Goal: Transaction & Acquisition: Book appointment/travel/reservation

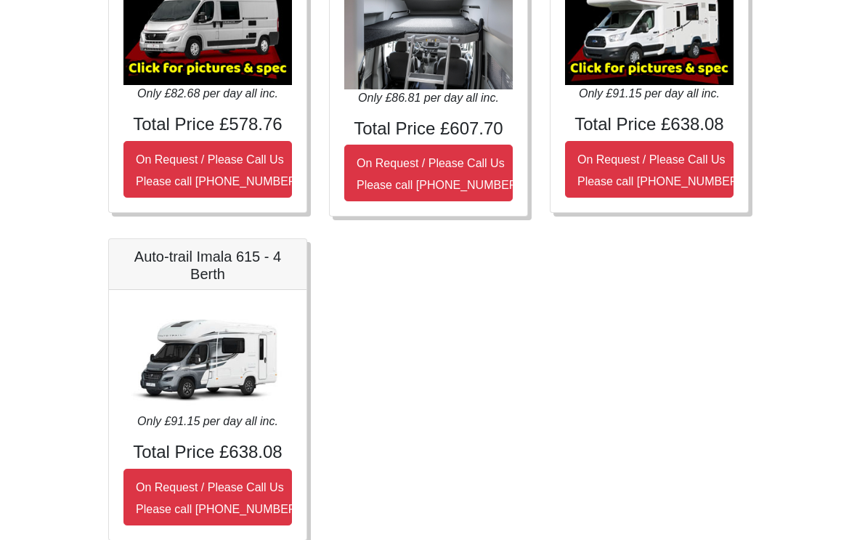
scroll to position [652, 0]
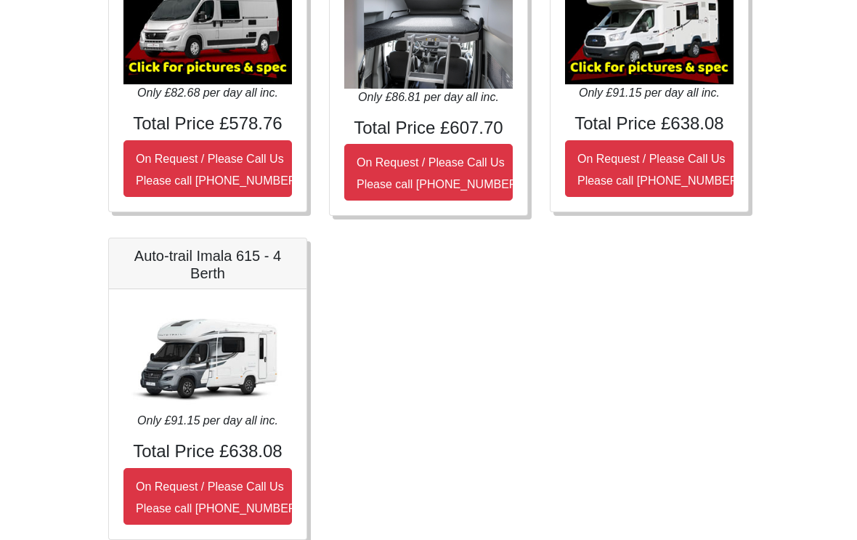
click at [228, 370] on img at bounding box center [207, 358] width 168 height 108
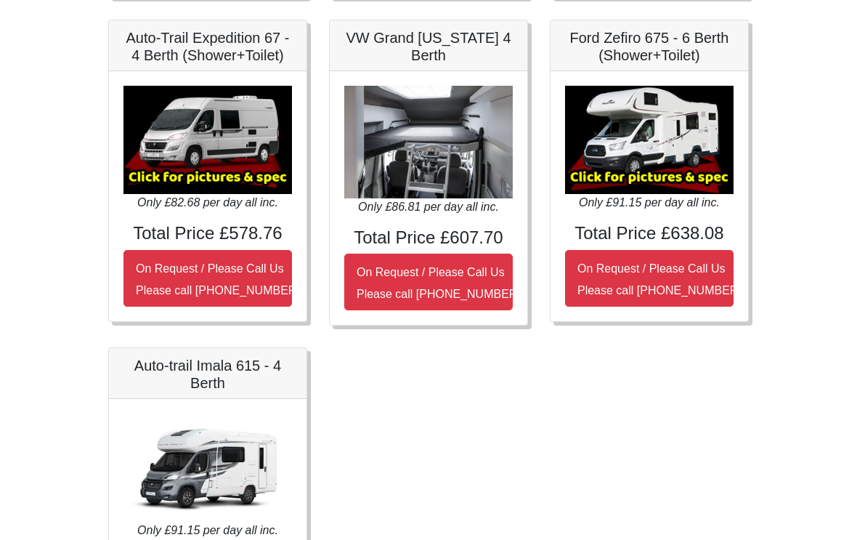
scroll to position [543, 0]
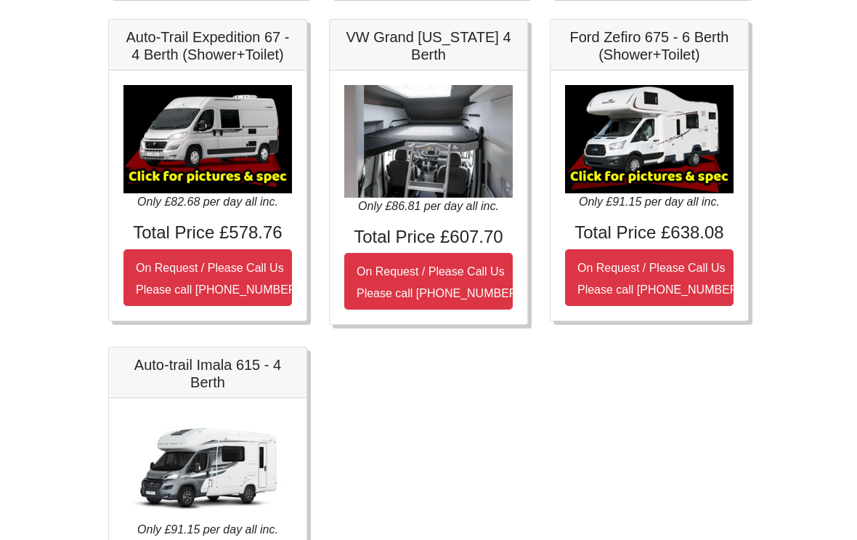
click at [661, 155] on img at bounding box center [649, 140] width 168 height 108
click at [619, 179] on img at bounding box center [649, 139] width 168 height 108
click at [624, 167] on img at bounding box center [649, 139] width 168 height 108
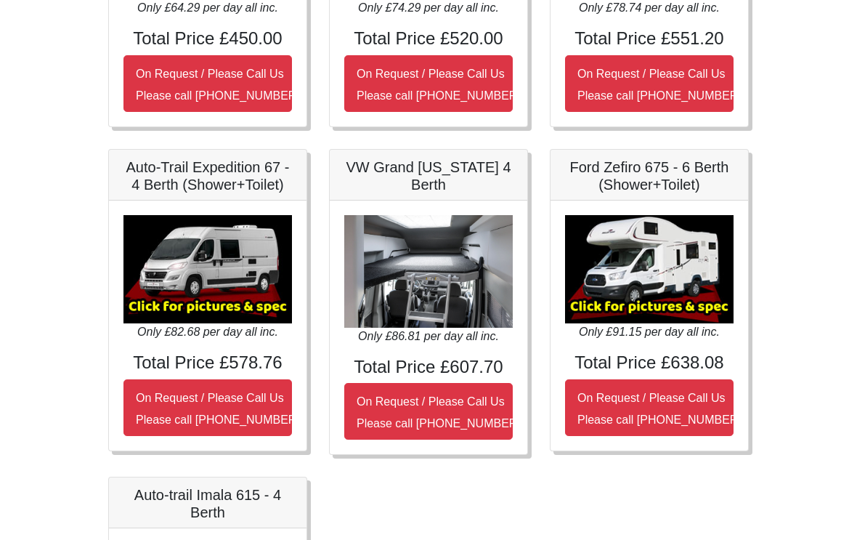
click at [651, 275] on img at bounding box center [649, 269] width 168 height 108
click at [644, 277] on img at bounding box center [649, 269] width 168 height 108
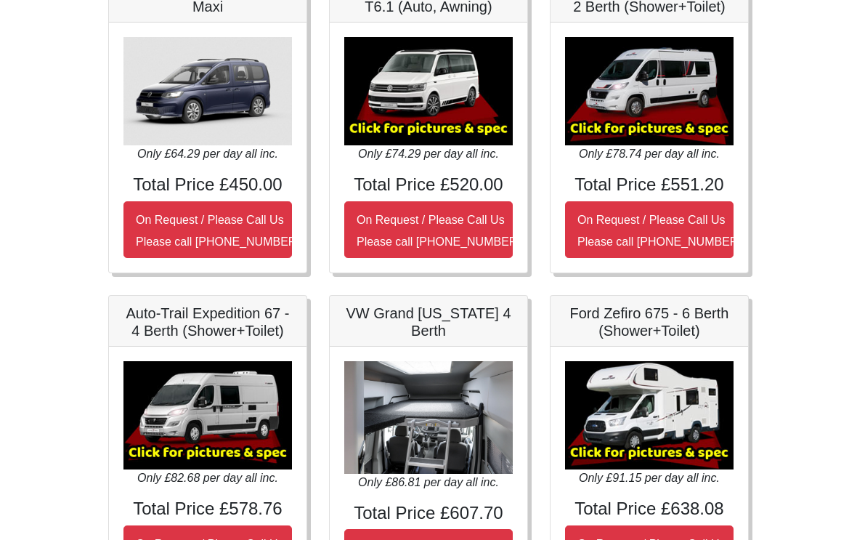
scroll to position [0, 0]
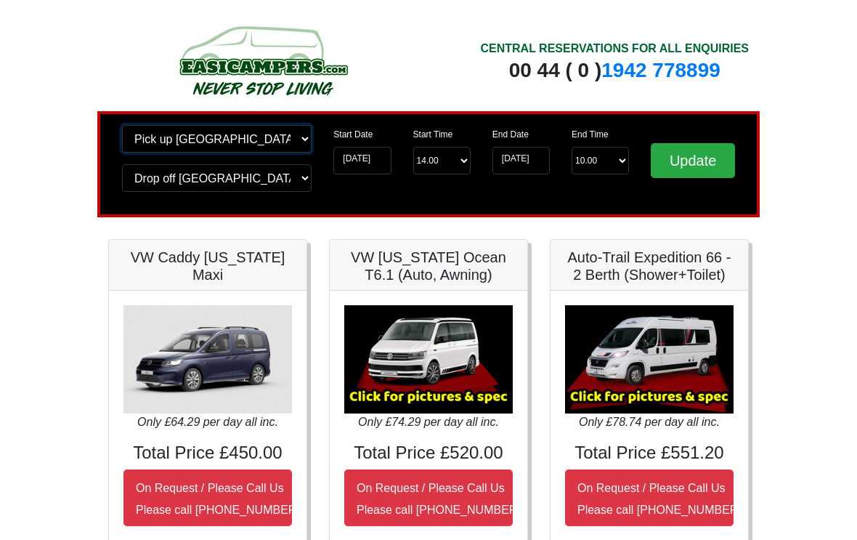
click at [302, 138] on select "Change pick up location? Pick up Glasgow Airport Birmingham Airport Blackburn L…" at bounding box center [217, 139] width 190 height 28
select select "EDI"
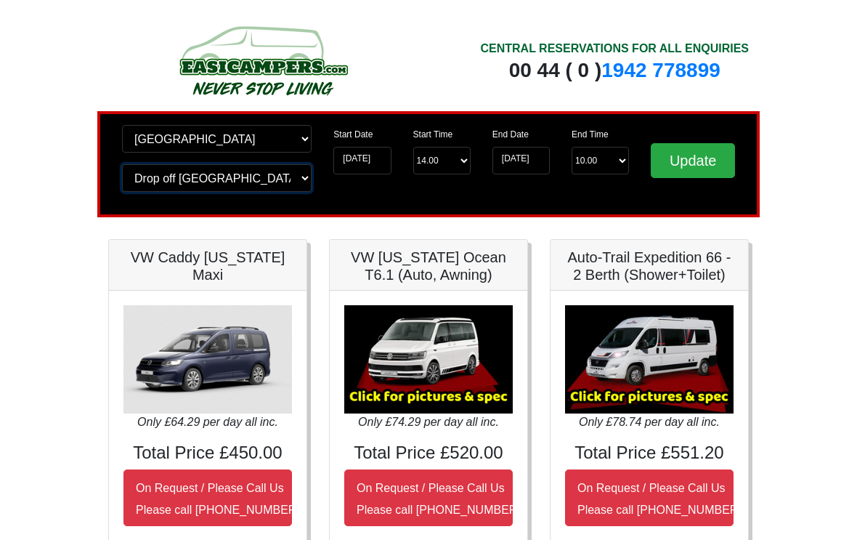
click at [294, 171] on select "Change drop off location? Drop off Glasgow Airport Birmingham Airport Blackburn…" at bounding box center [217, 178] width 190 height 28
select select "EDI"
click at [699, 163] on input "Update" at bounding box center [693, 160] width 84 height 35
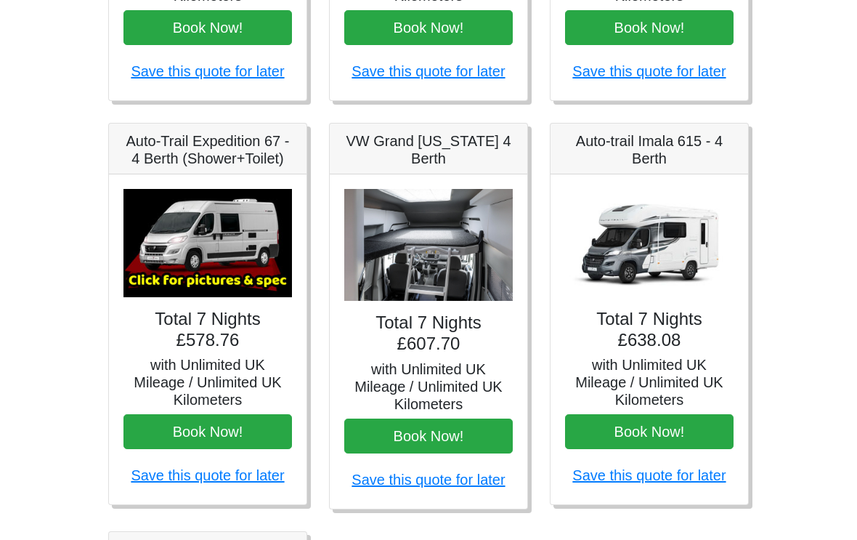
scroll to position [522, 0]
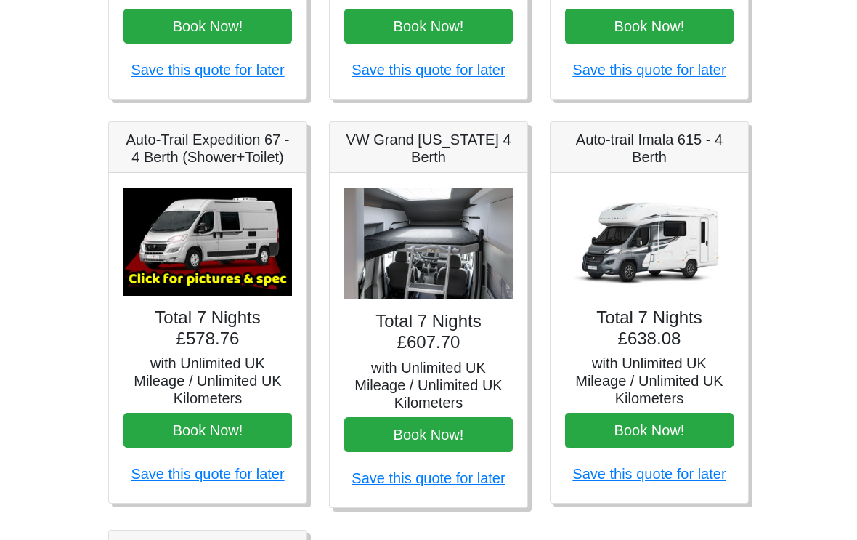
click at [240, 274] on img at bounding box center [207, 241] width 168 height 108
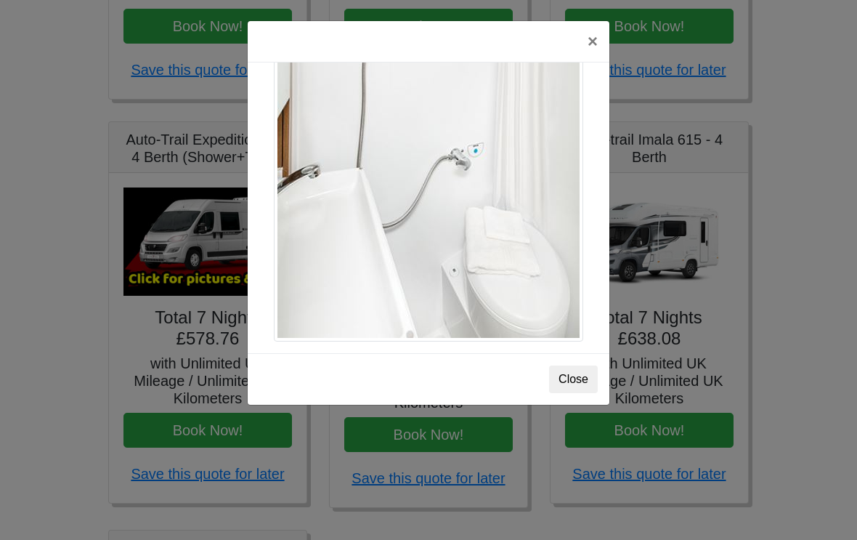
scroll to position [2014, 0]
click at [592, 46] on button "×" at bounding box center [592, 41] width 33 height 41
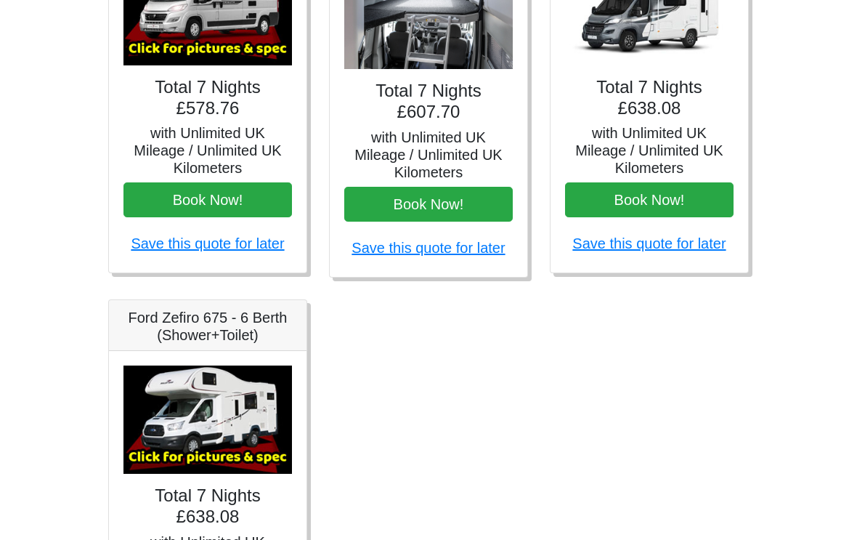
scroll to position [752, 0]
click at [240, 429] on img at bounding box center [207, 419] width 168 height 108
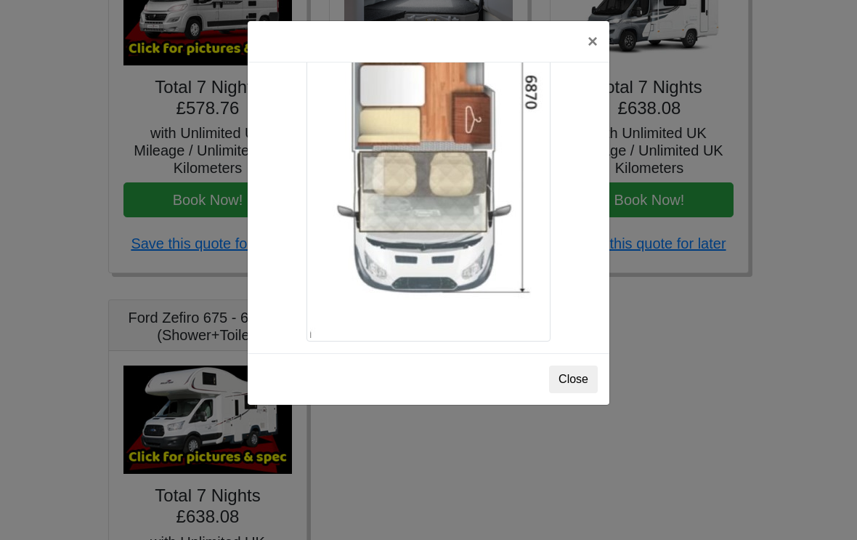
scroll to position [2610, 0]
click at [585, 40] on button "×" at bounding box center [592, 41] width 33 height 41
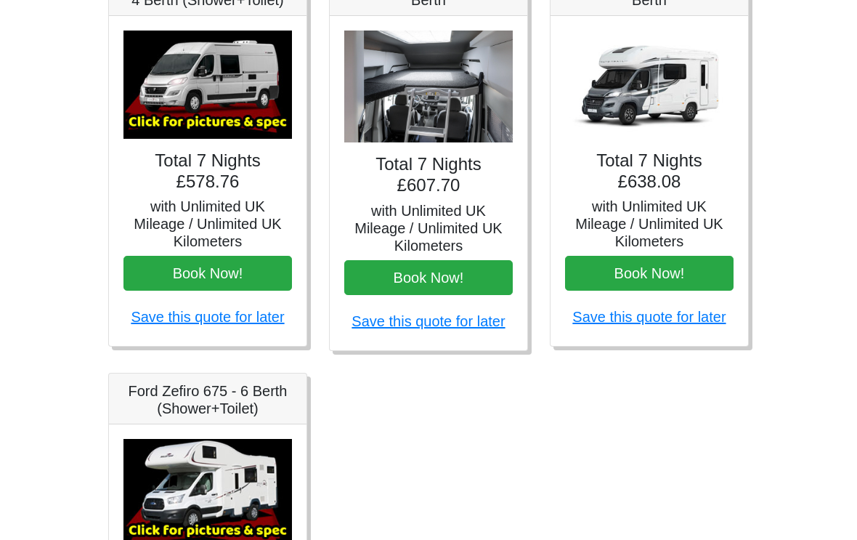
scroll to position [678, 0]
click at [688, 170] on h4 "Total 7 Nights £638.08" at bounding box center [649, 172] width 168 height 42
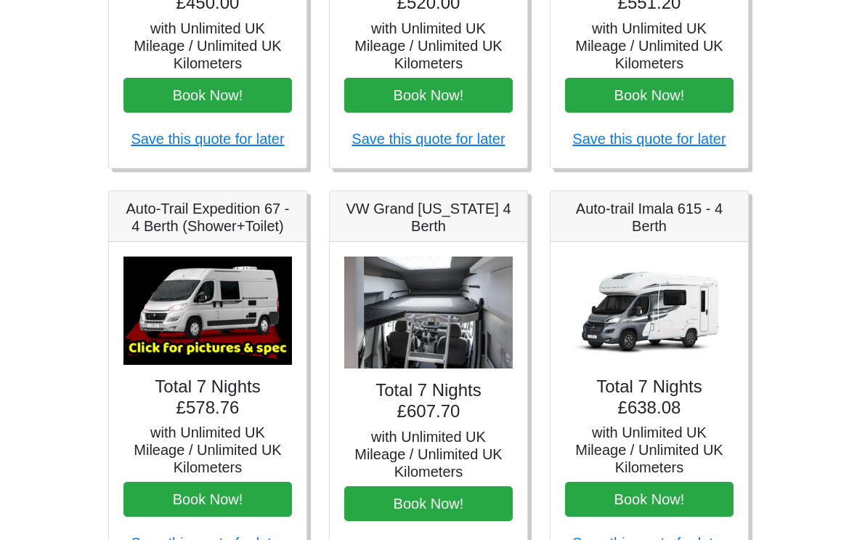
scroll to position [448, 0]
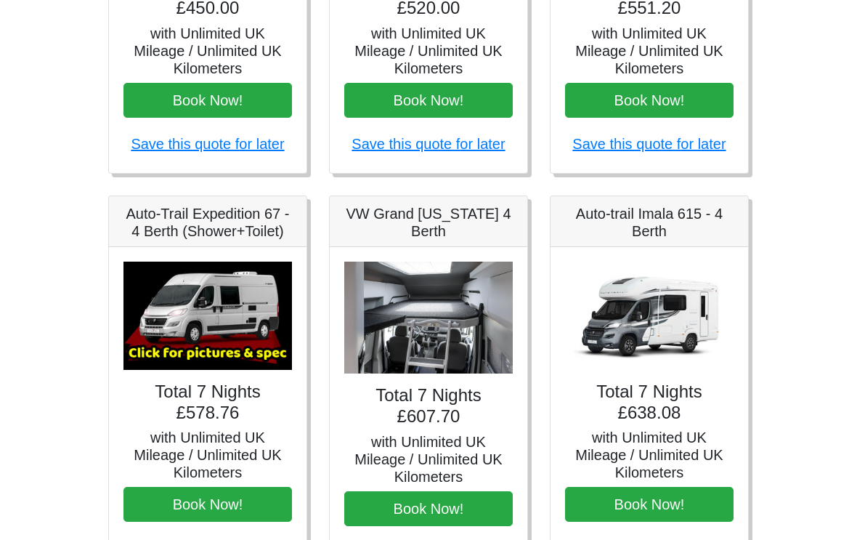
click at [375, 136] on link "Save this quote for later" at bounding box center [427, 144] width 153 height 16
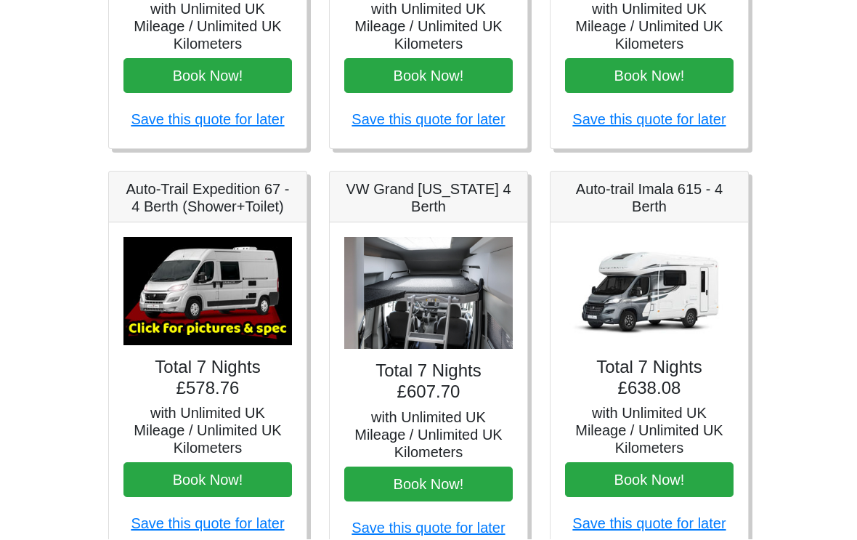
scroll to position [472, 0]
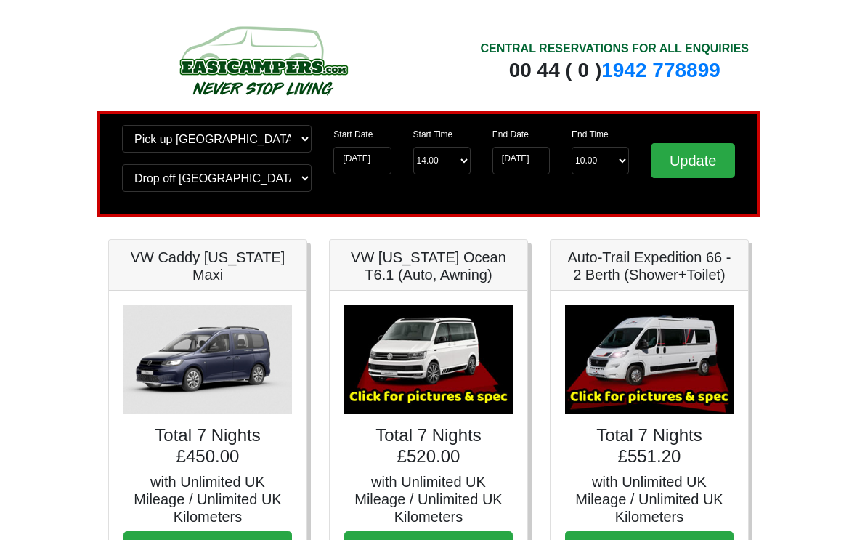
scroll to position [473, 0]
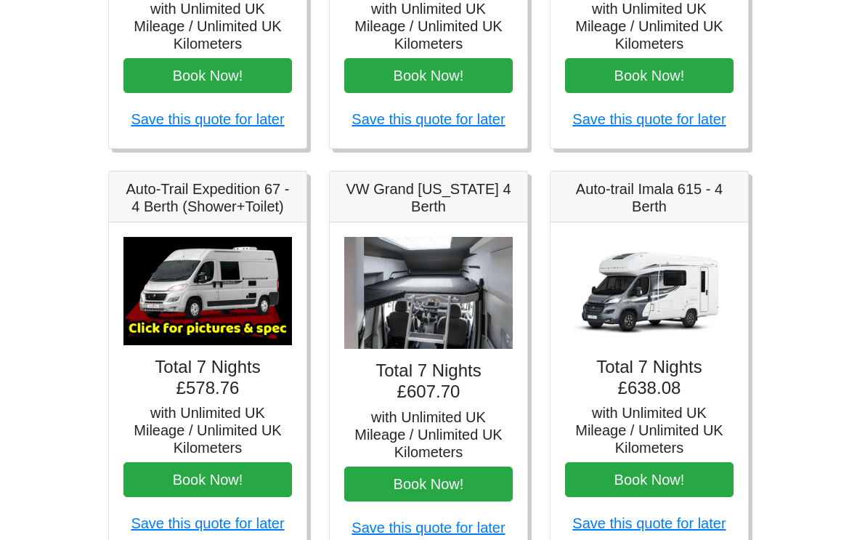
click at [658, 469] on button "Book Now!" at bounding box center [649, 479] width 168 height 35
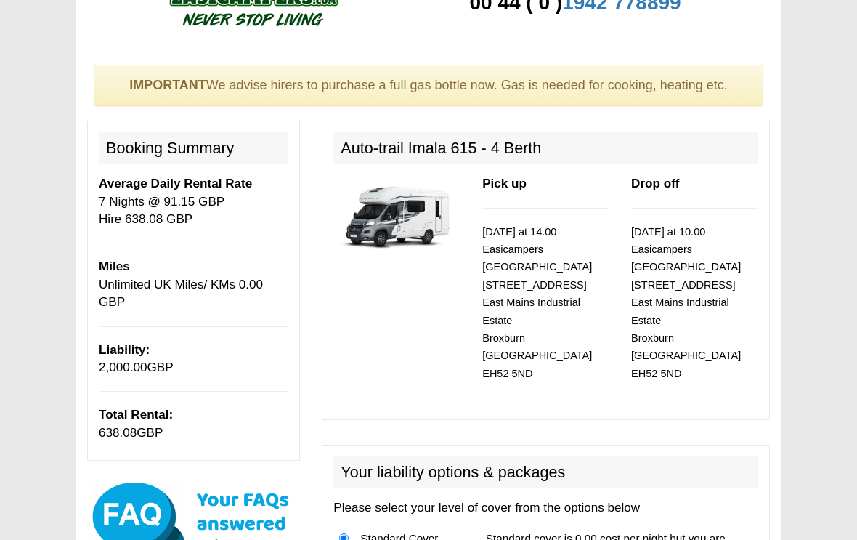
scroll to position [62, 0]
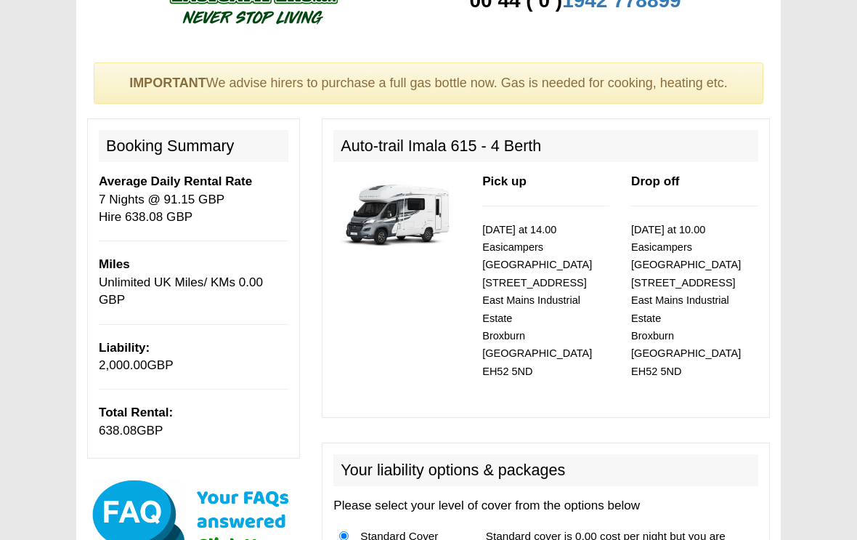
click at [171, 521] on img at bounding box center [193, 524] width 213 height 94
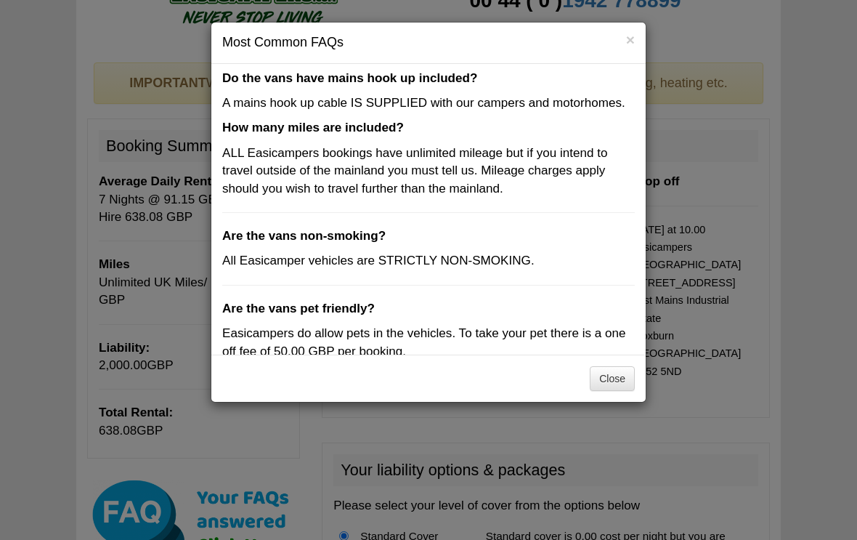
scroll to position [416, 0]
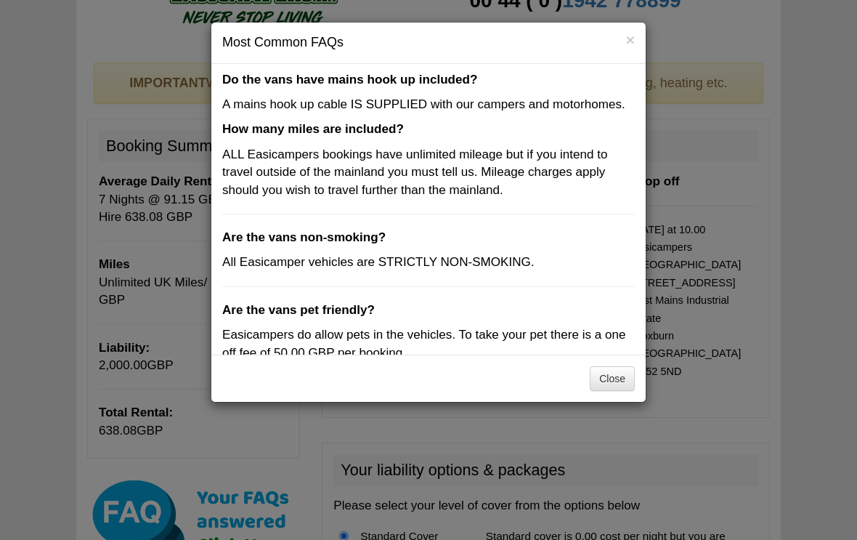
click at [624, 376] on button "Close" at bounding box center [612, 378] width 45 height 25
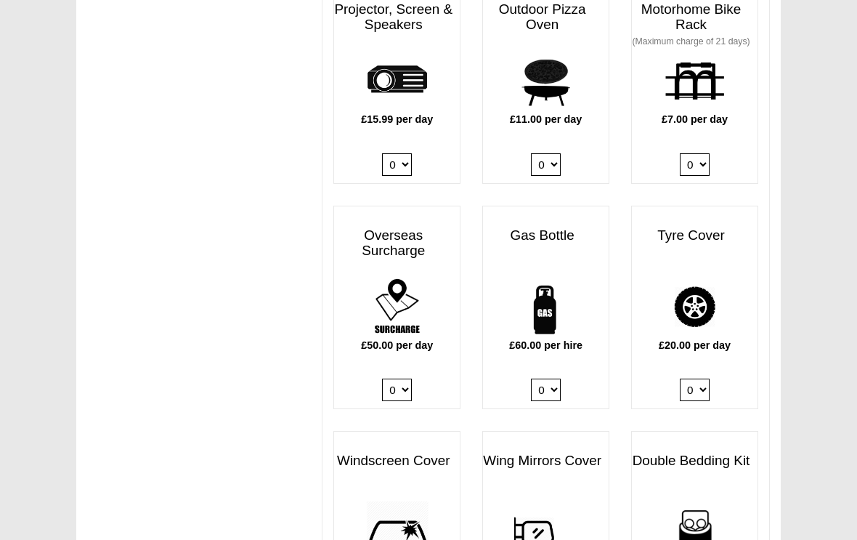
scroll to position [906, 0]
click at [547, 378] on select "0 1" at bounding box center [546, 389] width 30 height 23
select select "Gas Bottle x QTY 1 @ 60.00 GBP per hire."
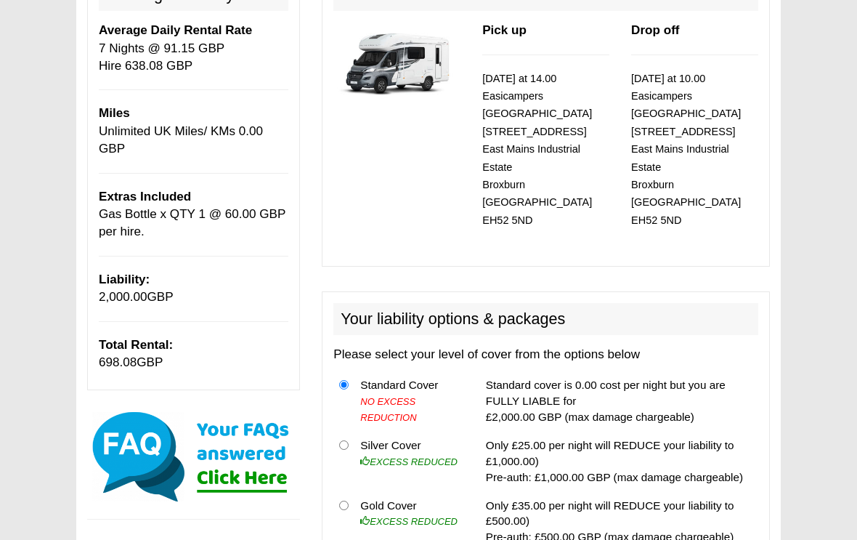
scroll to position [213, 0]
